Goal: Go to known website: Access a specific website the user already knows

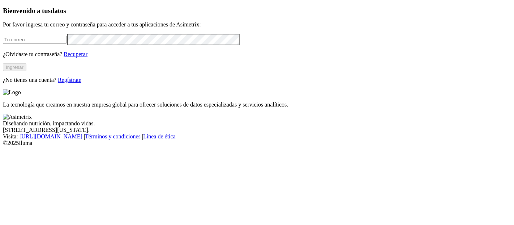
type input "[PERSON_NAME][EMAIL_ADDRESS][PERSON_NAME][DOMAIN_NAME]"
click at [26, 71] on button "Ingresar" at bounding box center [15, 67] width 24 height 8
